Goal: Transaction & Acquisition: Purchase product/service

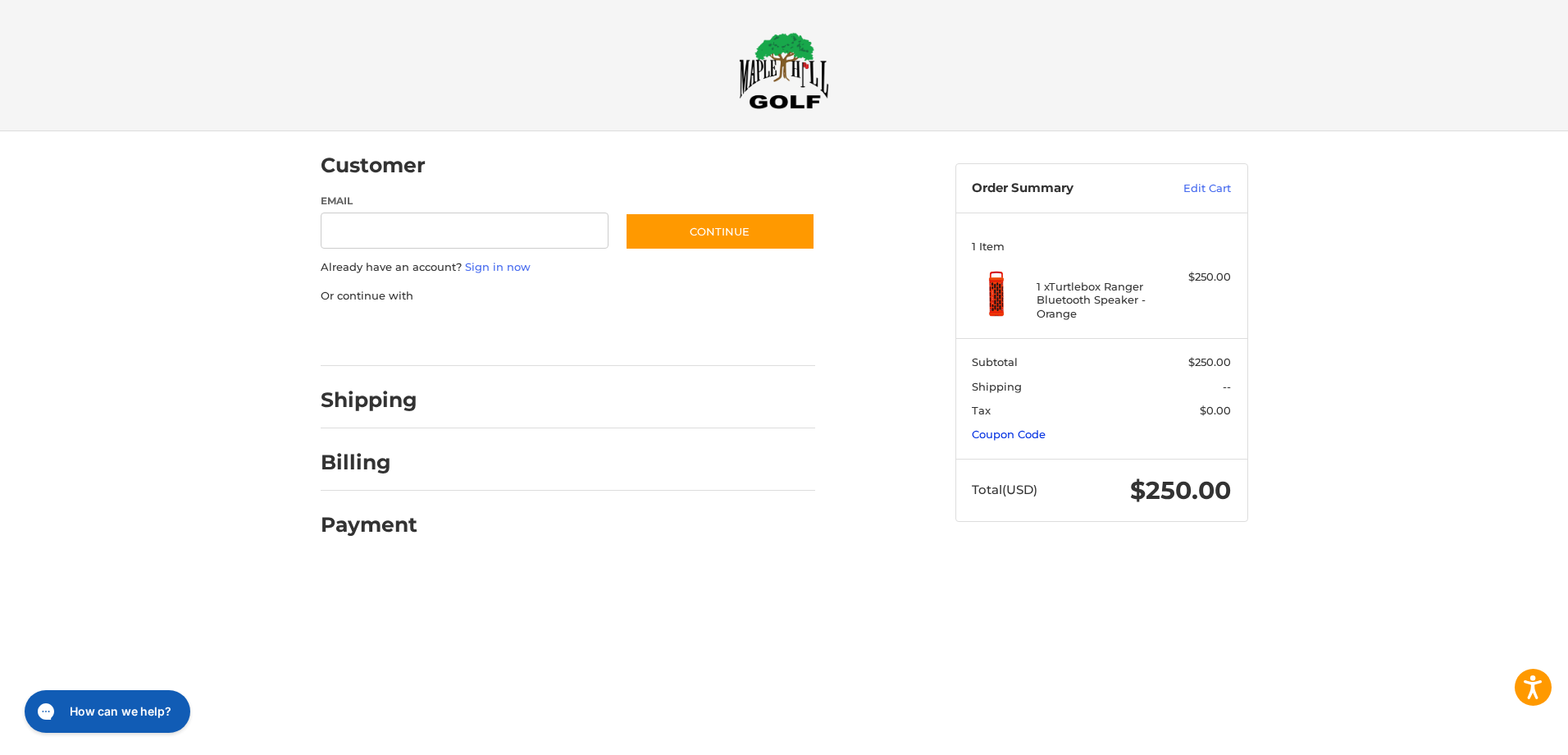
click at [1013, 438] on link "Coupon Code" at bounding box center [1008, 433] width 74 height 13
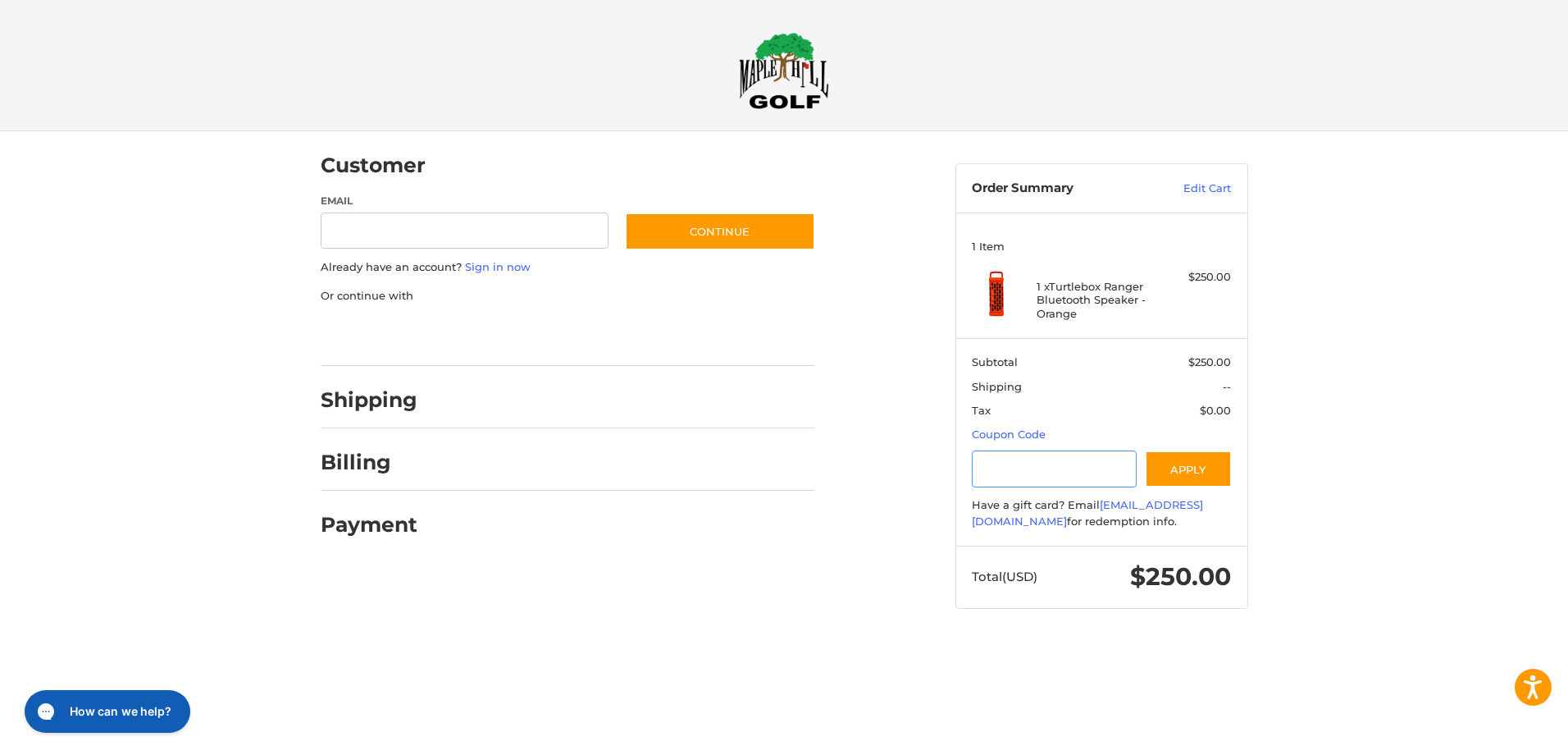
click at [1044, 467] on input "Gift Certificate or Coupon Code" at bounding box center [1054, 469] width 165 height 37
type input "********"
click at [1168, 468] on button "Apply" at bounding box center [1188, 469] width 87 height 37
